Goal: Navigation & Orientation: Find specific page/section

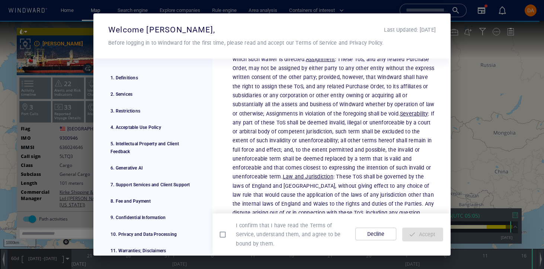
scroll to position [4431, 0]
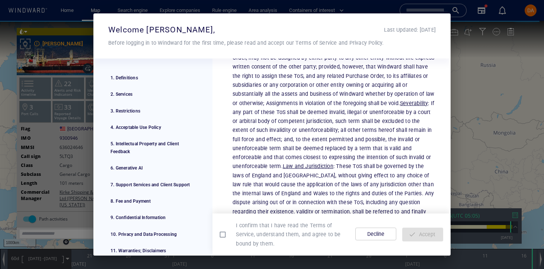
click at [414, 242] on div "Accept" at bounding box center [422, 235] width 47 height 20
click at [414, 236] on div "Accept" at bounding box center [422, 235] width 47 height 20
click at [419, 233] on span "Accept" at bounding box center [422, 234] width 29 height 9
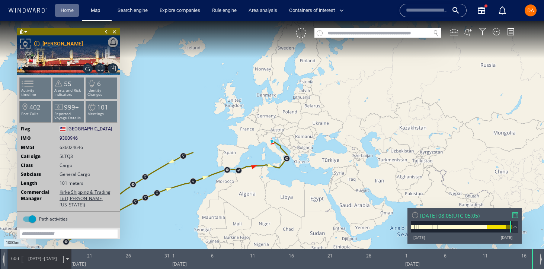
click at [61, 13] on link "Home" at bounding box center [67, 10] width 19 height 13
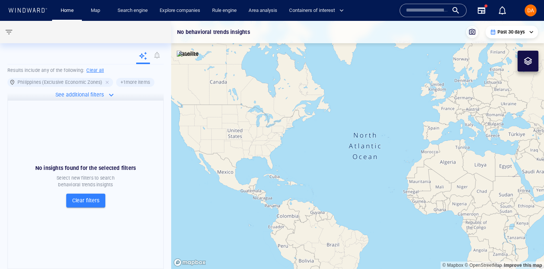
click at [93, 71] on h6 "Clear all" at bounding box center [94, 70] width 17 height 7
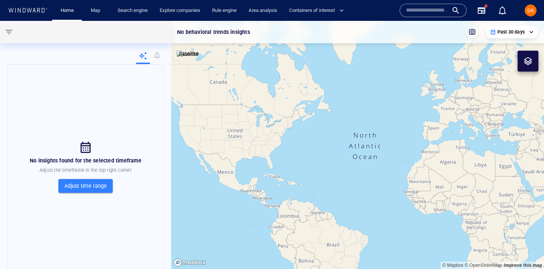
click at [98, 189] on span "Adjust time range" at bounding box center [85, 185] width 42 height 9
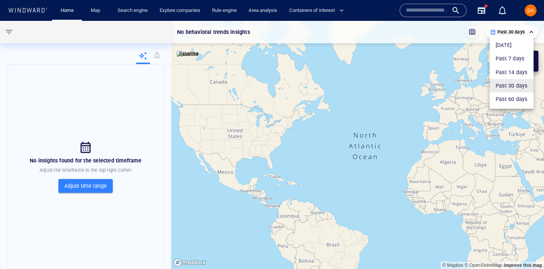
click at [516, 96] on li "Past 60 days" at bounding box center [512, 98] width 44 height 13
type input "**********"
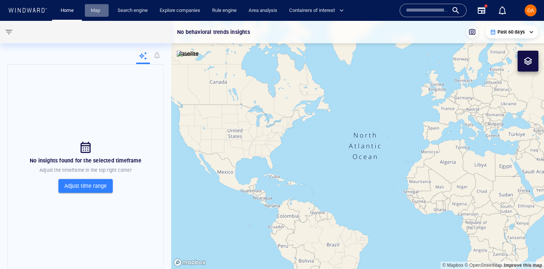
click at [96, 15] on link "Map" at bounding box center [97, 10] width 18 height 13
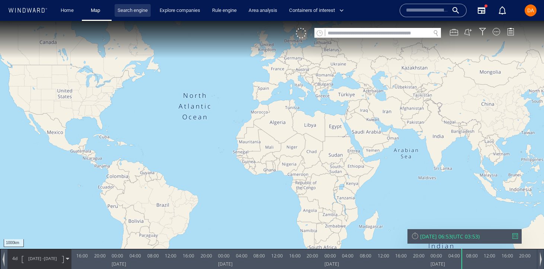
click at [128, 12] on link "Search engine" at bounding box center [133, 10] width 36 height 13
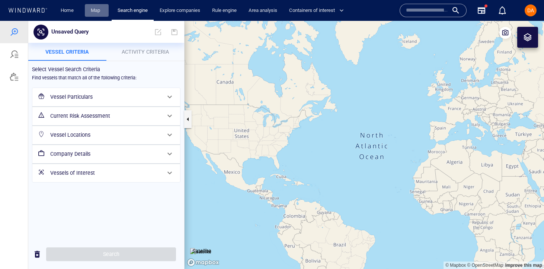
click at [94, 10] on link "Map" at bounding box center [97, 10] width 18 height 13
